Goal: Navigation & Orientation: Find specific page/section

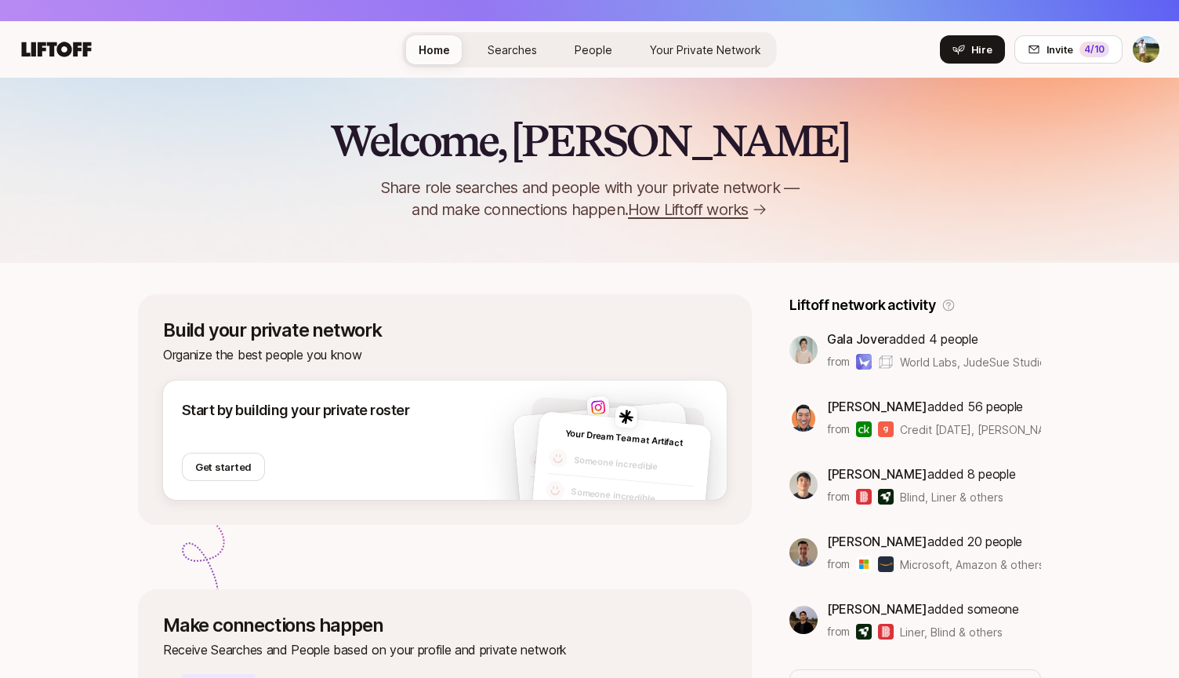
scroll to position [47, 0]
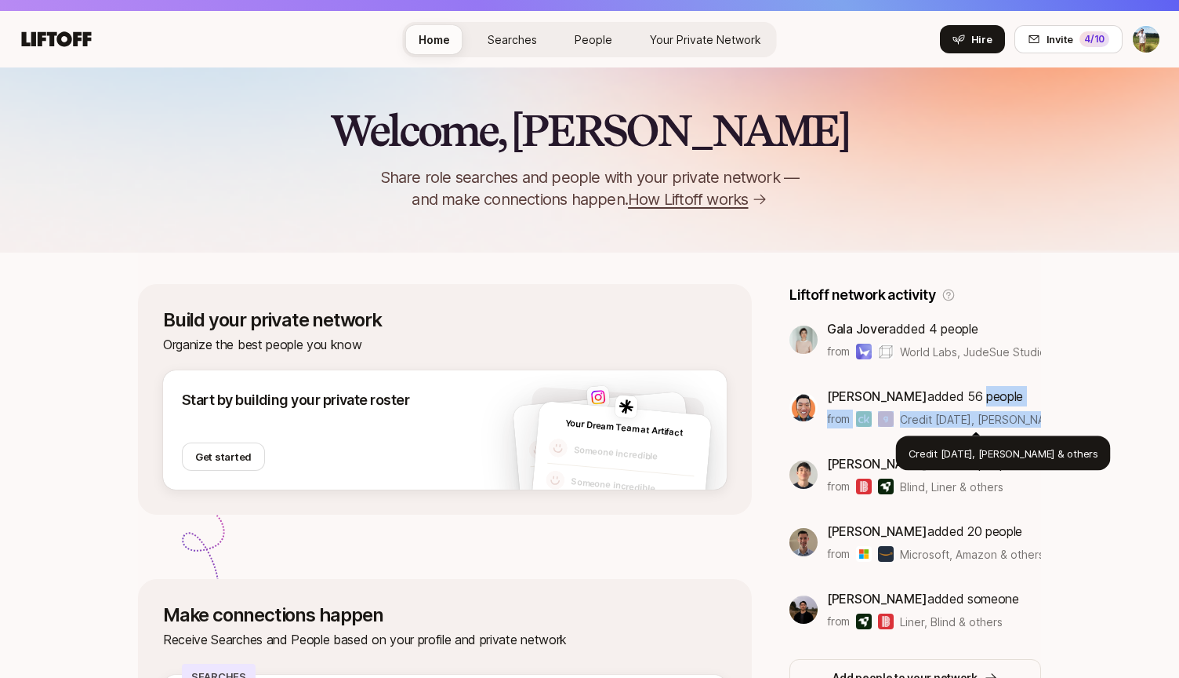
drag, startPoint x: 947, startPoint y: 392, endPoint x: 1045, endPoint y: 422, distance: 103.2
click at [1045, 422] on div "Welcome, Tyler 👋 Share role searches and people with your private network — and…" at bounding box center [589, 555] width 1179 height 977
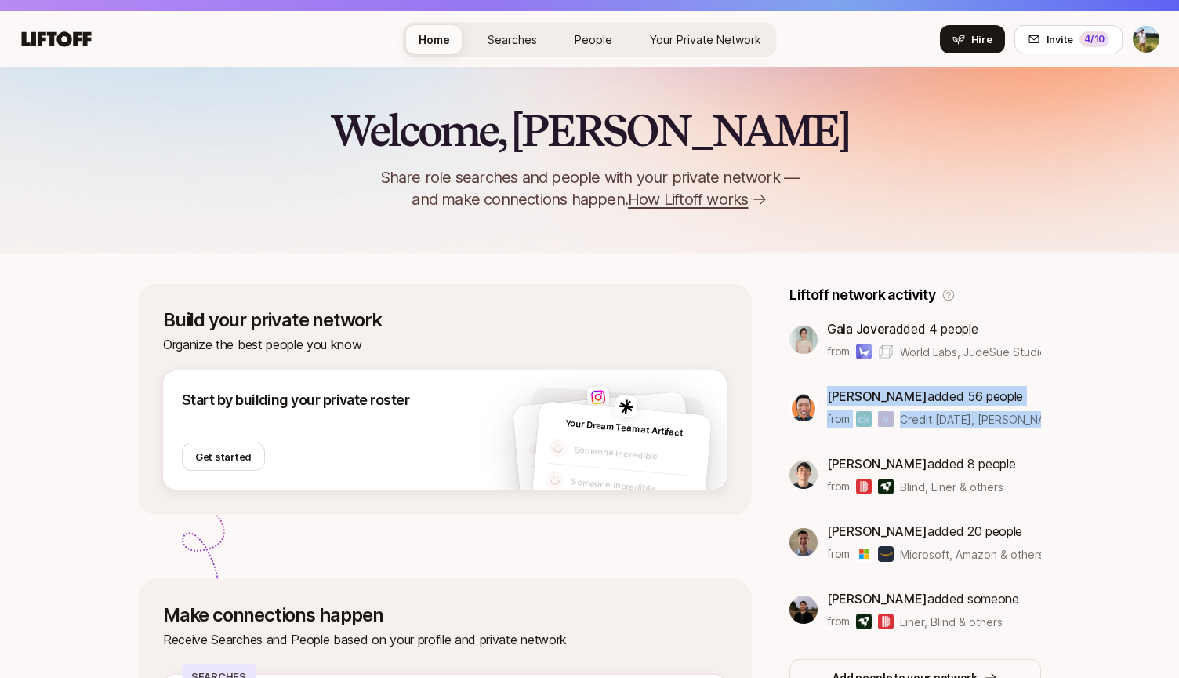
drag, startPoint x: 1051, startPoint y: 422, endPoint x: 830, endPoint y: 391, distance: 223.4
click at [830, 391] on div "Welcome, Tyler 👋 Share role searches and people with your private network — and…" at bounding box center [589, 555] width 1179 height 977
click at [830, 391] on span "[PERSON_NAME]" at bounding box center [877, 396] width 100 height 16
drag, startPoint x: 826, startPoint y: 391, endPoint x: 1060, endPoint y: 430, distance: 237.6
click at [1060, 430] on div "Welcome, Tyler 👋 Share role searches and people with your private network — and…" at bounding box center [589, 555] width 1179 height 977
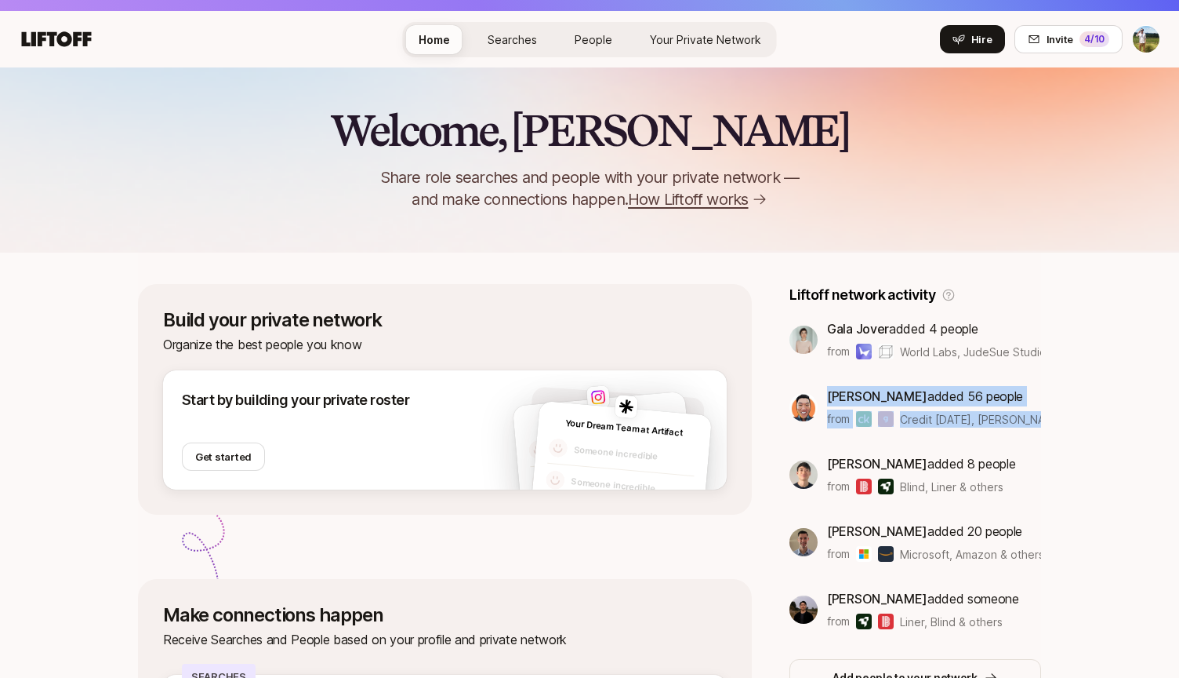
click at [1060, 430] on div "Welcome, Tyler 👋 Share role searches and people with your private network — and…" at bounding box center [589, 555] width 1179 height 977
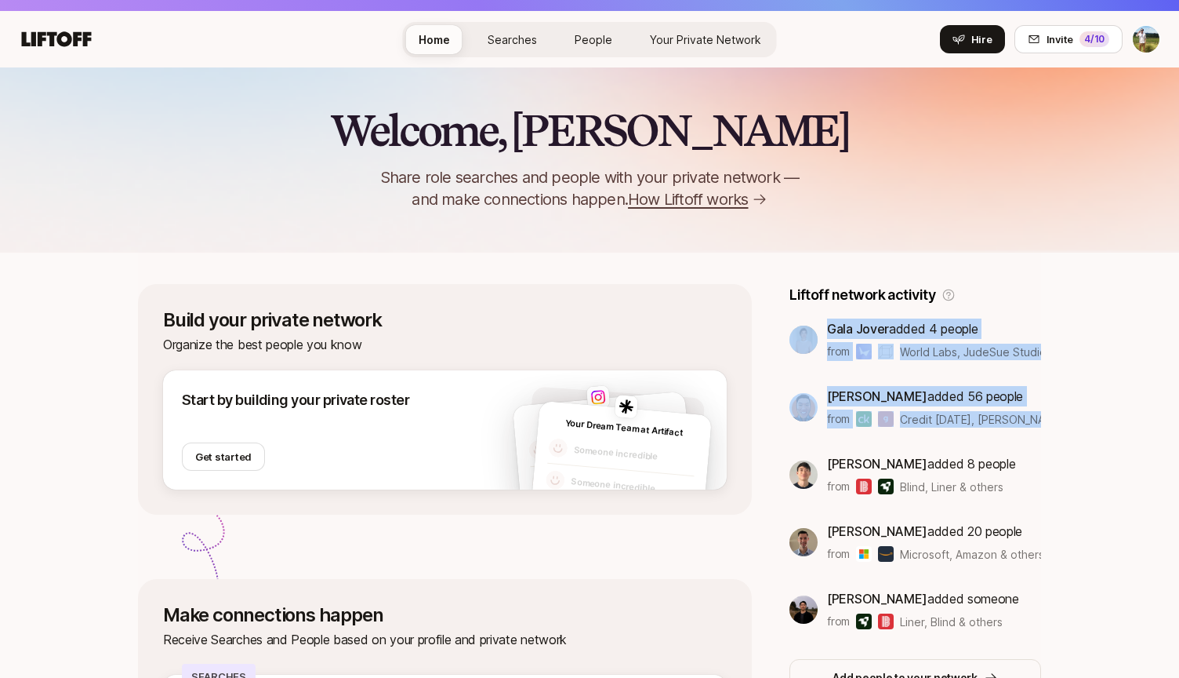
drag, startPoint x: 1058, startPoint y: 426, endPoint x: 805, endPoint y: 373, distance: 257.9
click at [805, 373] on div "Welcome, Tyler 👋 Share role searches and people with your private network — and…" at bounding box center [589, 555] width 1179 height 977
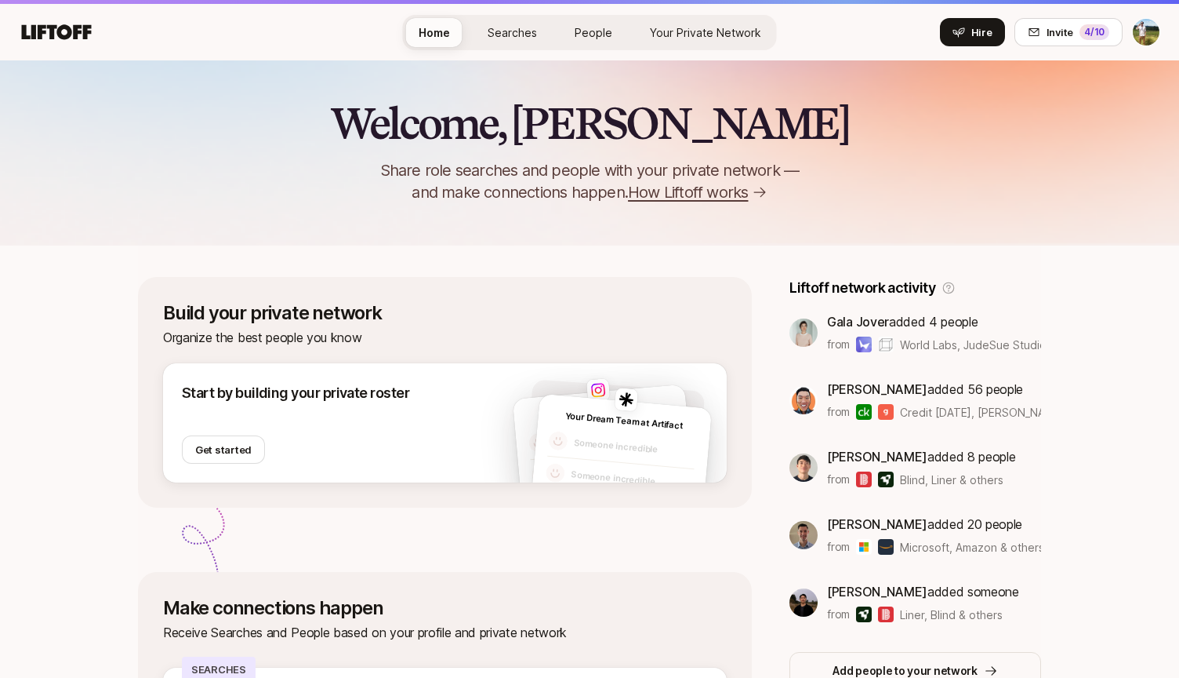
scroll to position [107, 0]
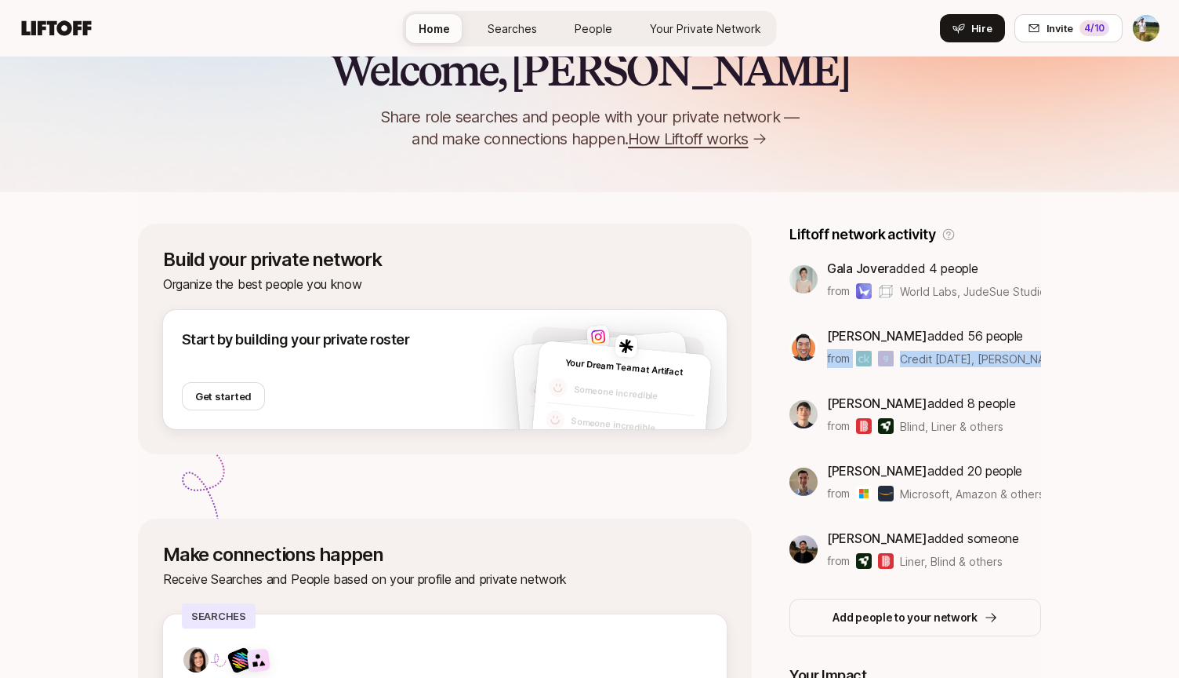
drag, startPoint x: 859, startPoint y: 345, endPoint x: 1050, endPoint y: 371, distance: 193.1
click at [1050, 371] on div "Welcome, Tyler 👋 Share role searches and people with your private network — and…" at bounding box center [589, 495] width 1179 height 977
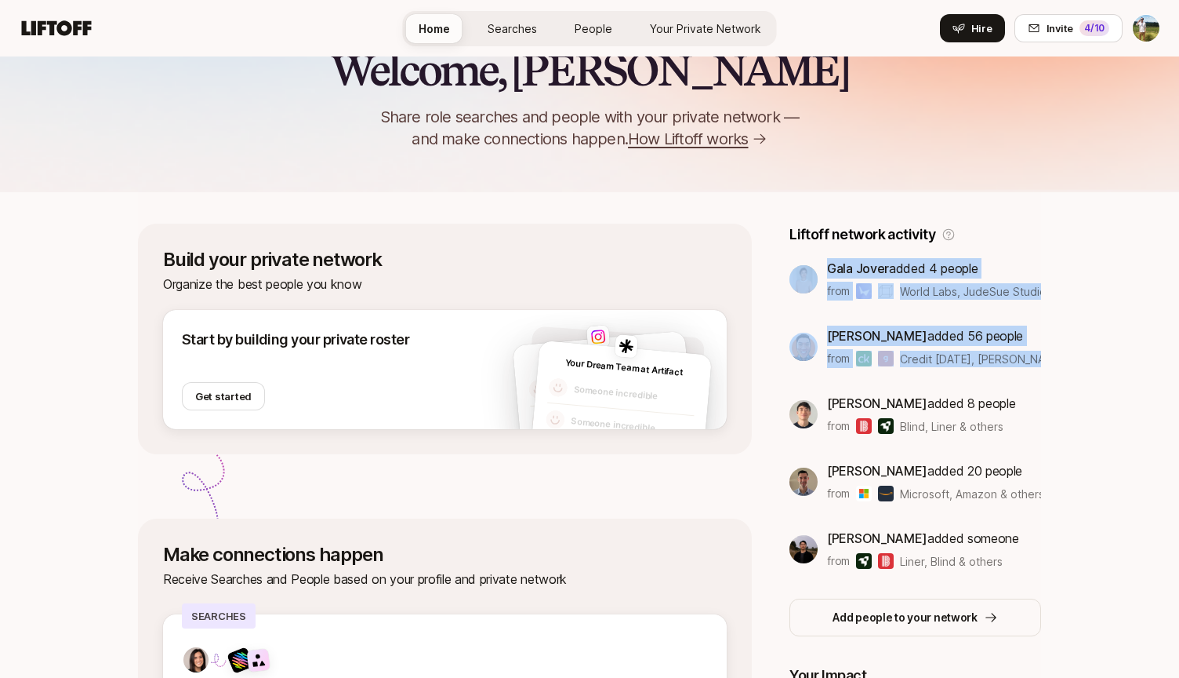
drag, startPoint x: 1063, startPoint y: 364, endPoint x: 804, endPoint y: 264, distance: 277.6
click at [804, 264] on div "Welcome, Tyler 👋 Share role searches and people with your private network — and…" at bounding box center [589, 495] width 1179 height 977
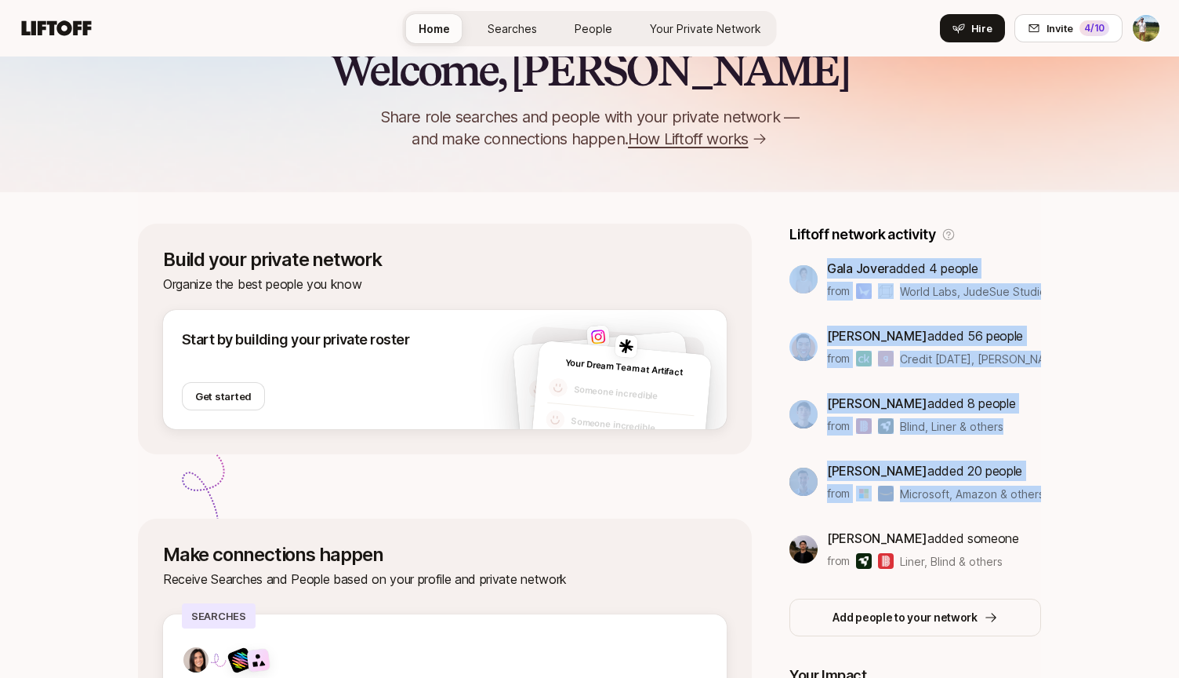
drag, startPoint x: 1048, startPoint y: 491, endPoint x: 810, endPoint y: 250, distance: 338.3
click at [809, 248] on div "Welcome, Tyler 👋 Share role searches and people with your private network — and…" at bounding box center [589, 495] width 1179 height 977
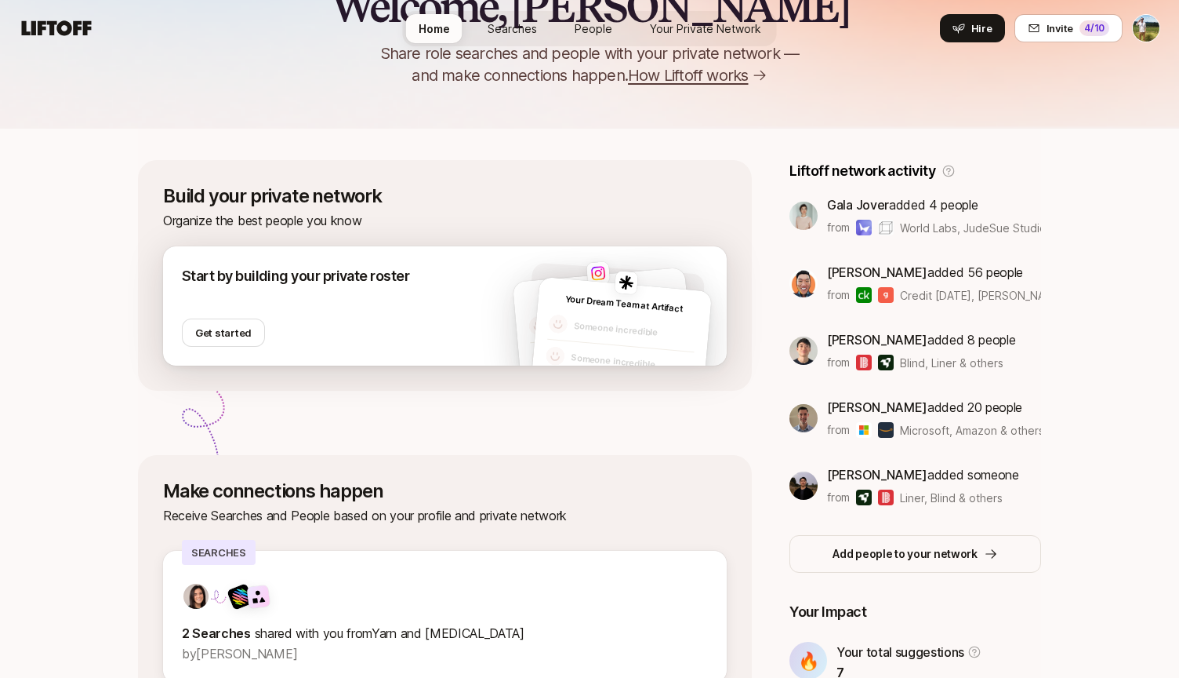
scroll to position [414, 0]
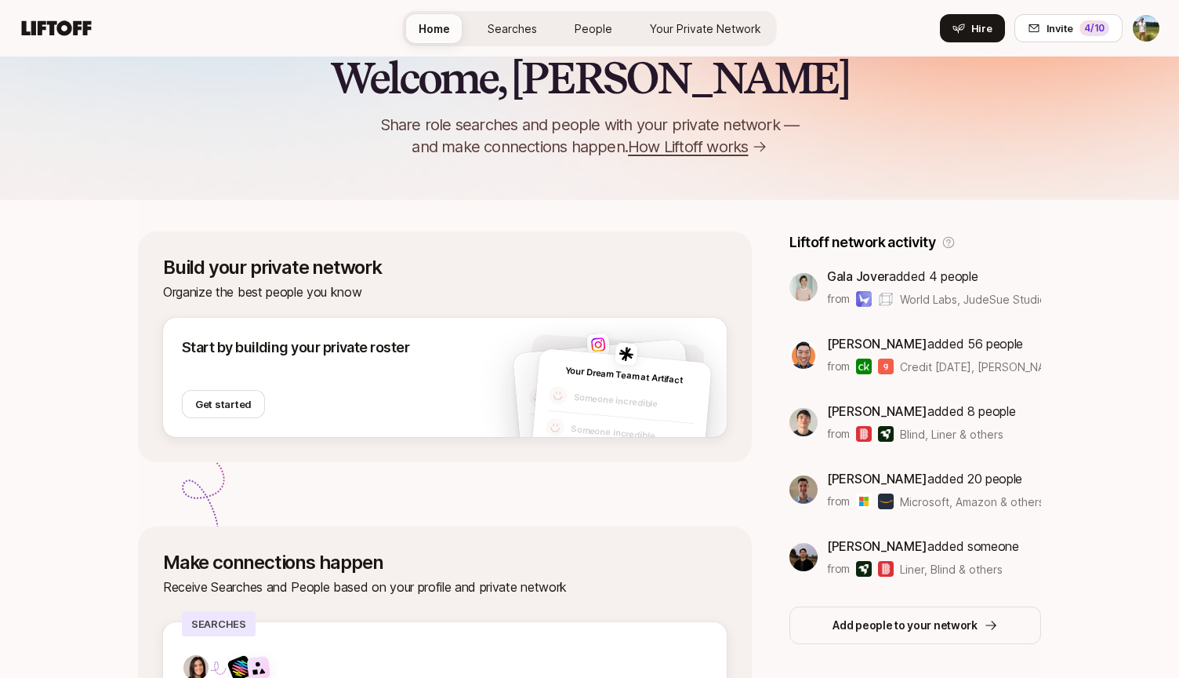
scroll to position [145, 0]
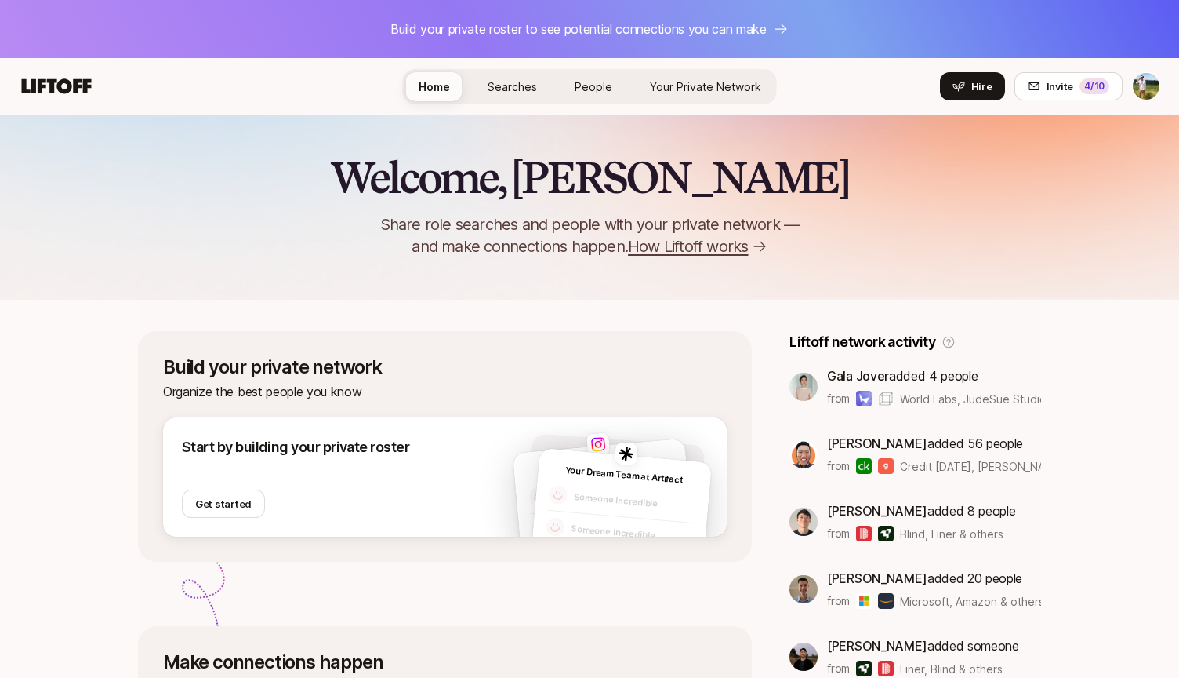
scroll to position [245, 0]
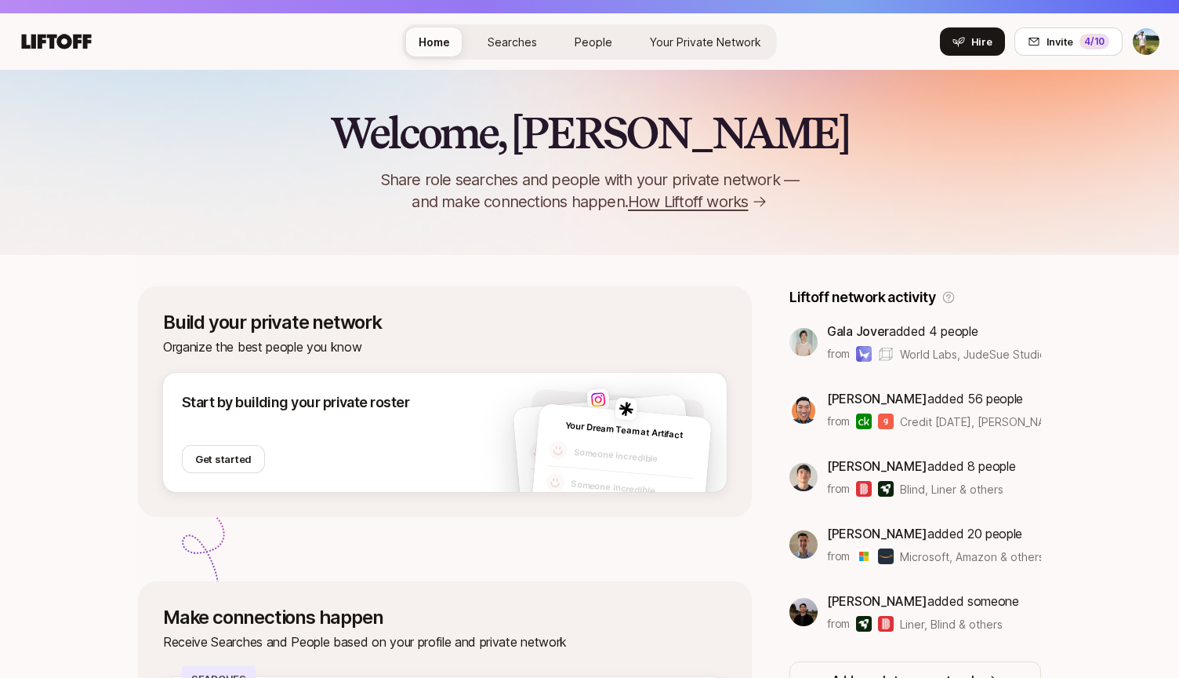
scroll to position [48, 0]
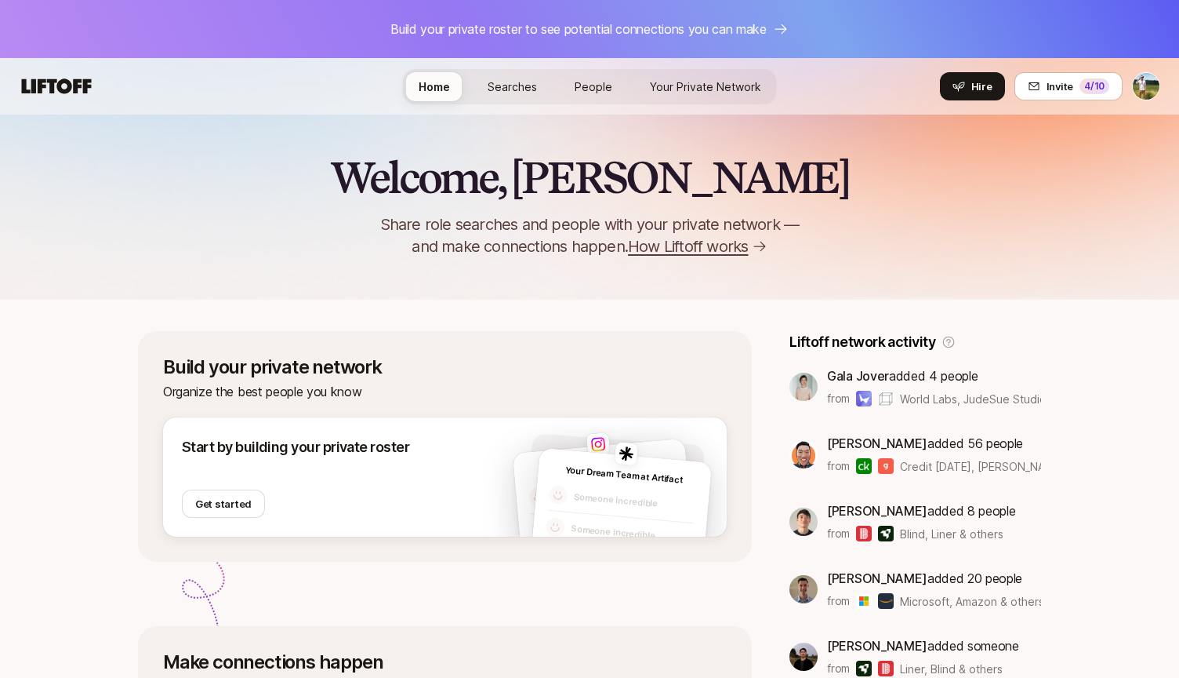
scroll to position [137, 0]
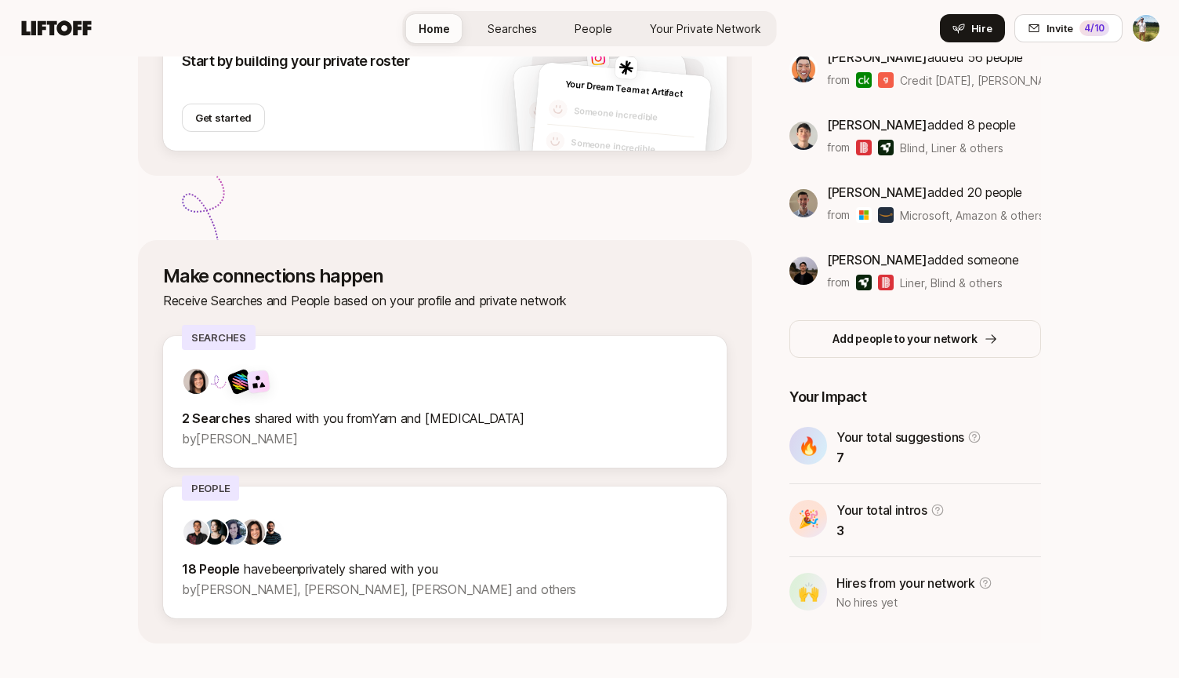
scroll to position [389, 0]
